Goal: Information Seeking & Learning: Learn about a topic

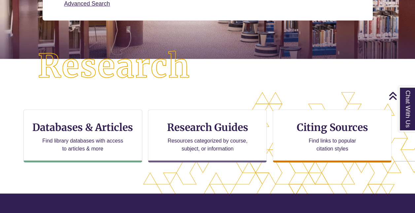
scroll to position [135, 0]
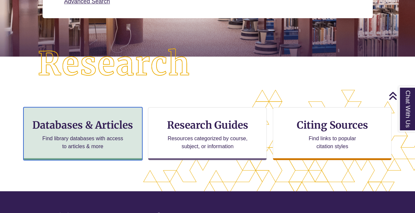
click at [128, 132] on div "Databases & Articles Find library databases with access to articles & more" at bounding box center [82, 133] width 119 height 53
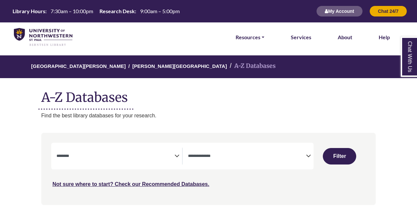
select select "Database Subject Filter"
select select "Database Types Filter"
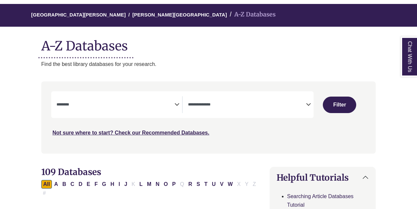
scroll to position [67, 0]
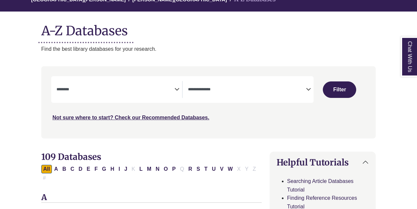
click at [175, 89] on icon "Search filters" at bounding box center [176, 89] width 5 height 10
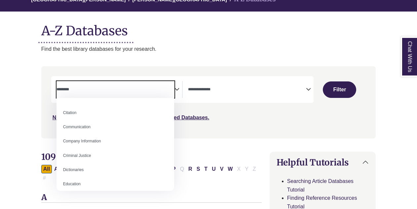
scroll to position [127, 0]
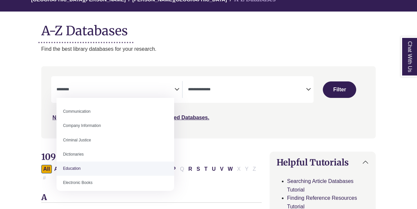
select select "*****"
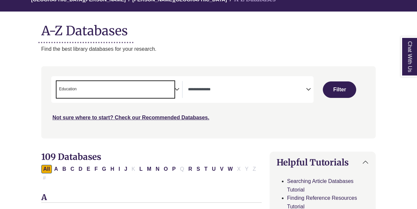
scroll to position [85, 0]
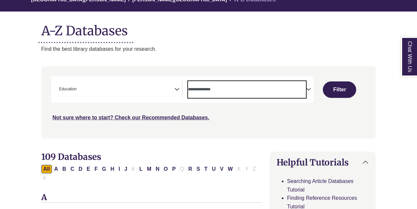
click at [285, 96] on span "Search filters" at bounding box center [247, 89] width 118 height 17
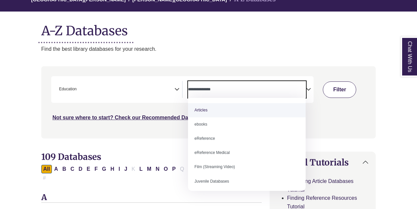
click at [337, 87] on button "Filter" at bounding box center [339, 90] width 33 height 17
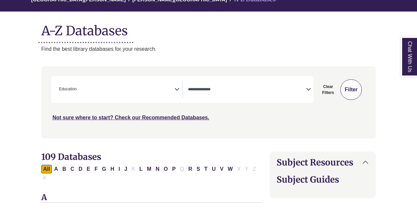
select select "Database Types Filter"
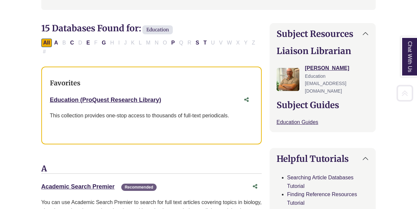
scroll to position [197, 0]
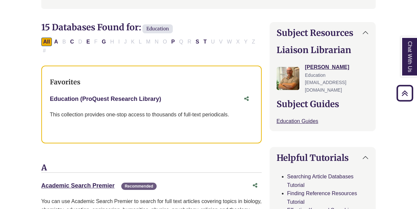
click at [126, 96] on link "Education (ProQuest Research Library) This link opens in a new window" at bounding box center [105, 99] width 111 height 7
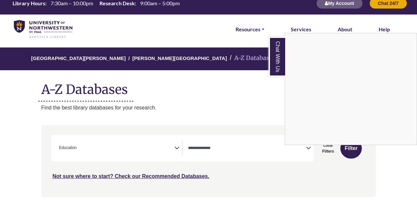
scroll to position [0, 0]
